Goal: Understand process/instructions

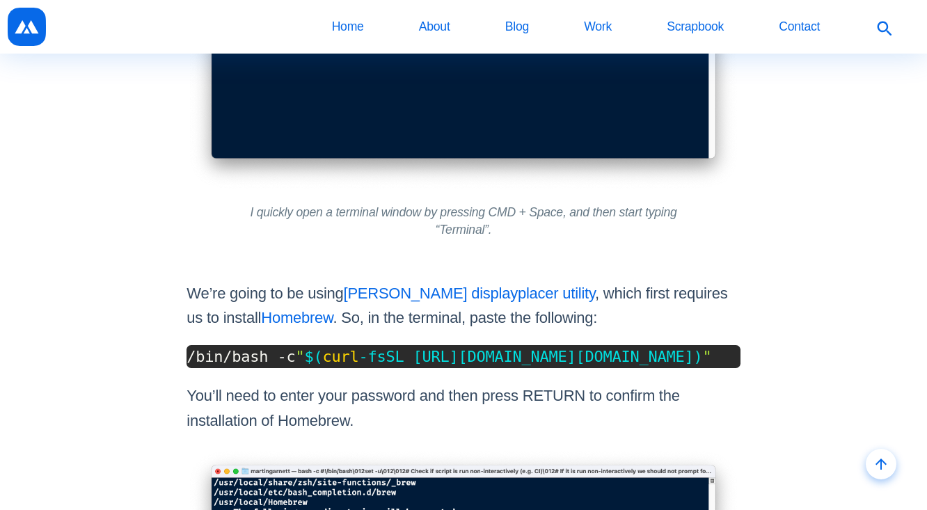
scroll to position [0, 306]
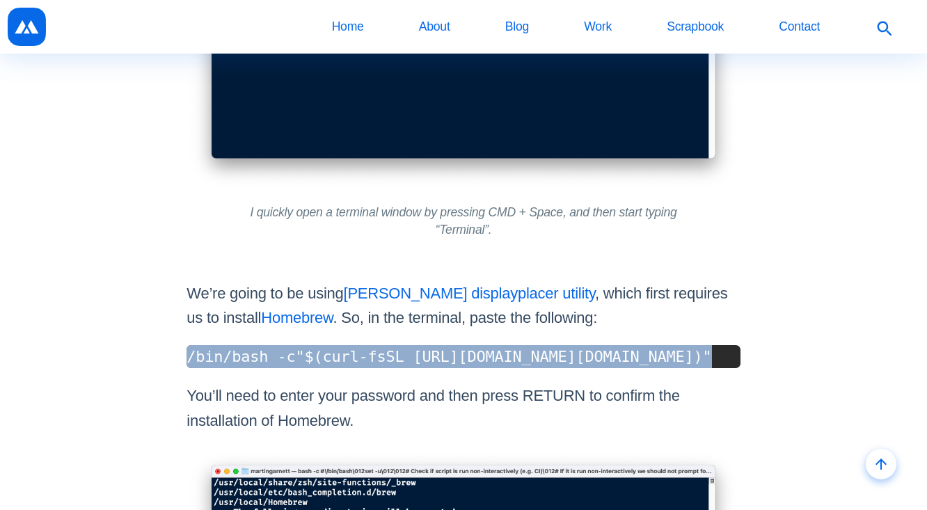
drag, startPoint x: 191, startPoint y: 359, endPoint x: 783, endPoint y: 363, distance: 591.1
click at [740, 363] on pre "/bin/bash -c " $( curl -fsSL [URL][DOMAIN_NAME][DOMAIN_NAME] ) "" at bounding box center [464, 356] width 554 height 23
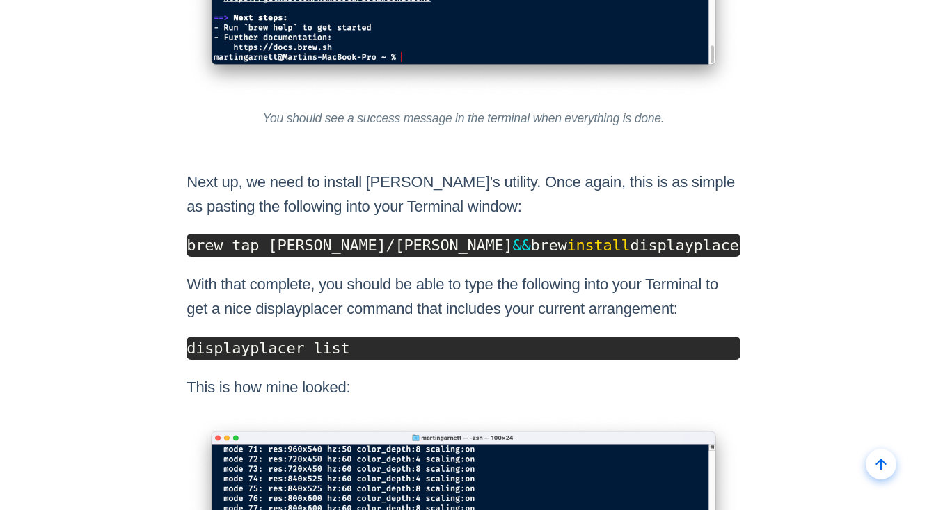
scroll to position [2796, 0]
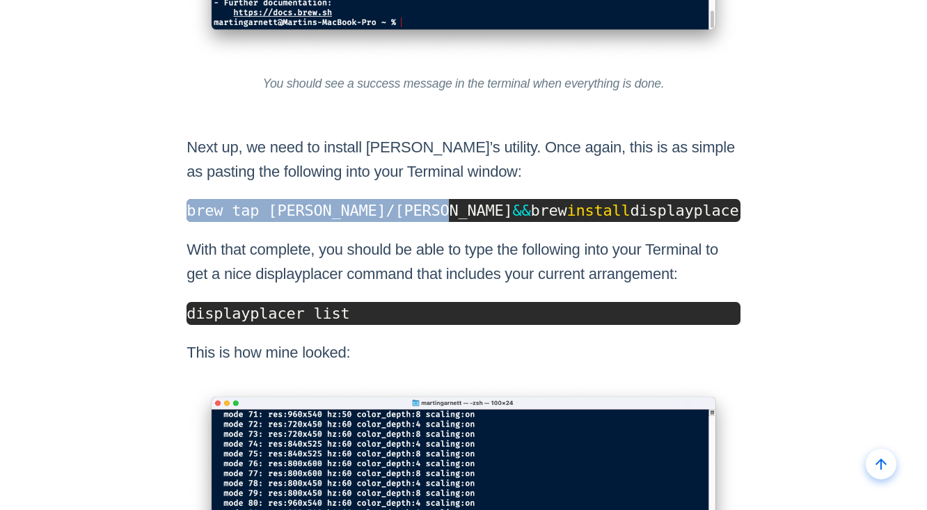
drag, startPoint x: 191, startPoint y: 227, endPoint x: 446, endPoint y: 214, distance: 255.1
click at [446, 214] on code "brew tap [PERSON_NAME]/[PERSON_NAME] && [PERSON_NAME] install displayplacer" at bounding box center [464, 210] width 554 height 23
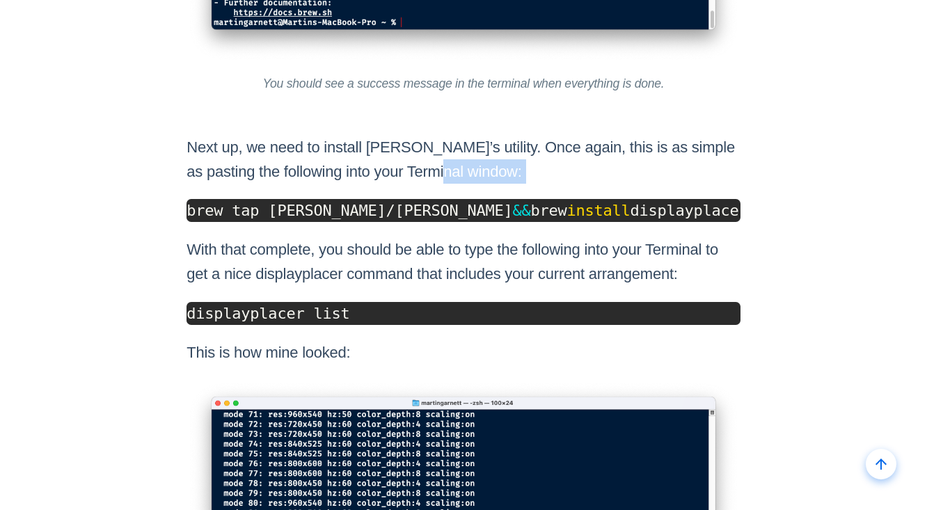
scroll to position [0, 8]
drag, startPoint x: 191, startPoint y: 230, endPoint x: 771, endPoint y: 227, distance: 580.0
click at [740, 222] on pre "brew tap [PERSON_NAME]/[PERSON_NAME] && [PERSON_NAME] install displayplacer" at bounding box center [464, 210] width 554 height 23
copy code "brew tap [PERSON_NAME]/[PERSON_NAME] && [PERSON_NAME] install displayplacer"
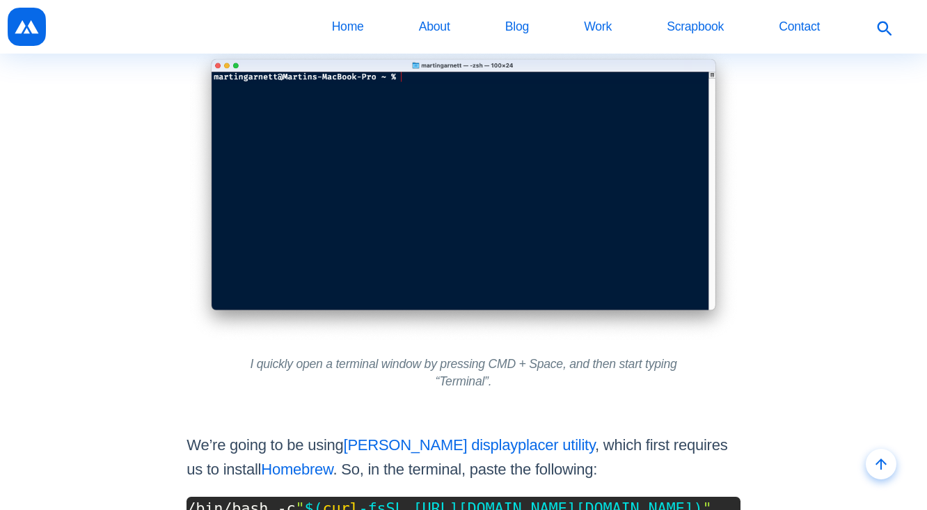
scroll to position [1531, 0]
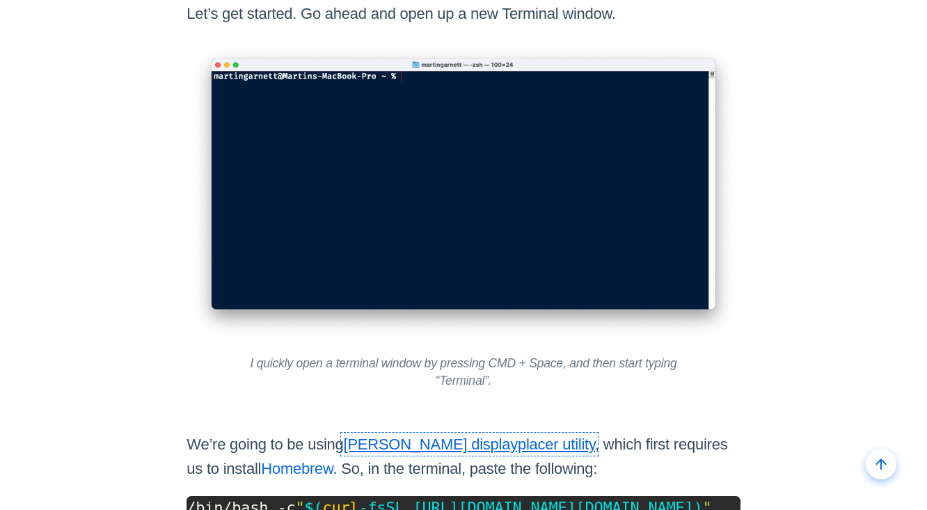
click at [546, 444] on link "[PERSON_NAME] displayplacer utility" at bounding box center [470, 444] width 252 height 17
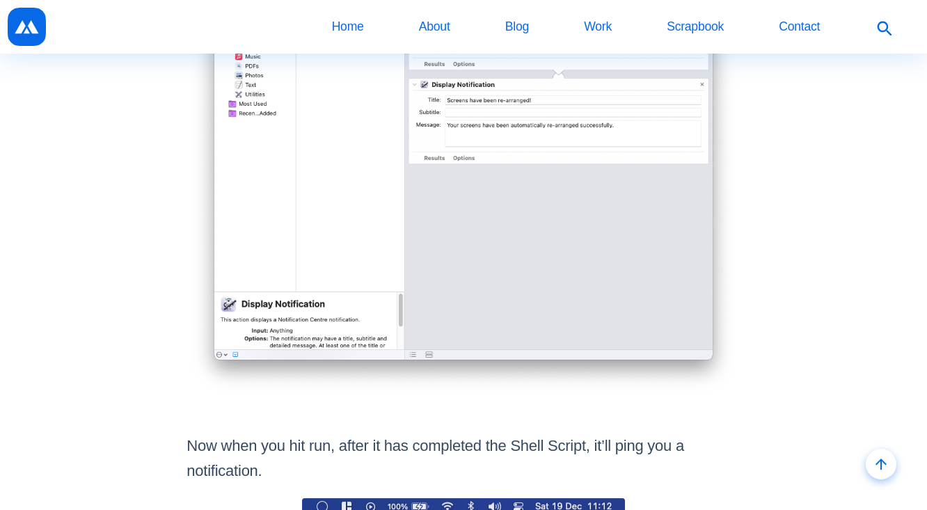
scroll to position [7846, 0]
